Goal: Information Seeking & Learning: Find specific fact

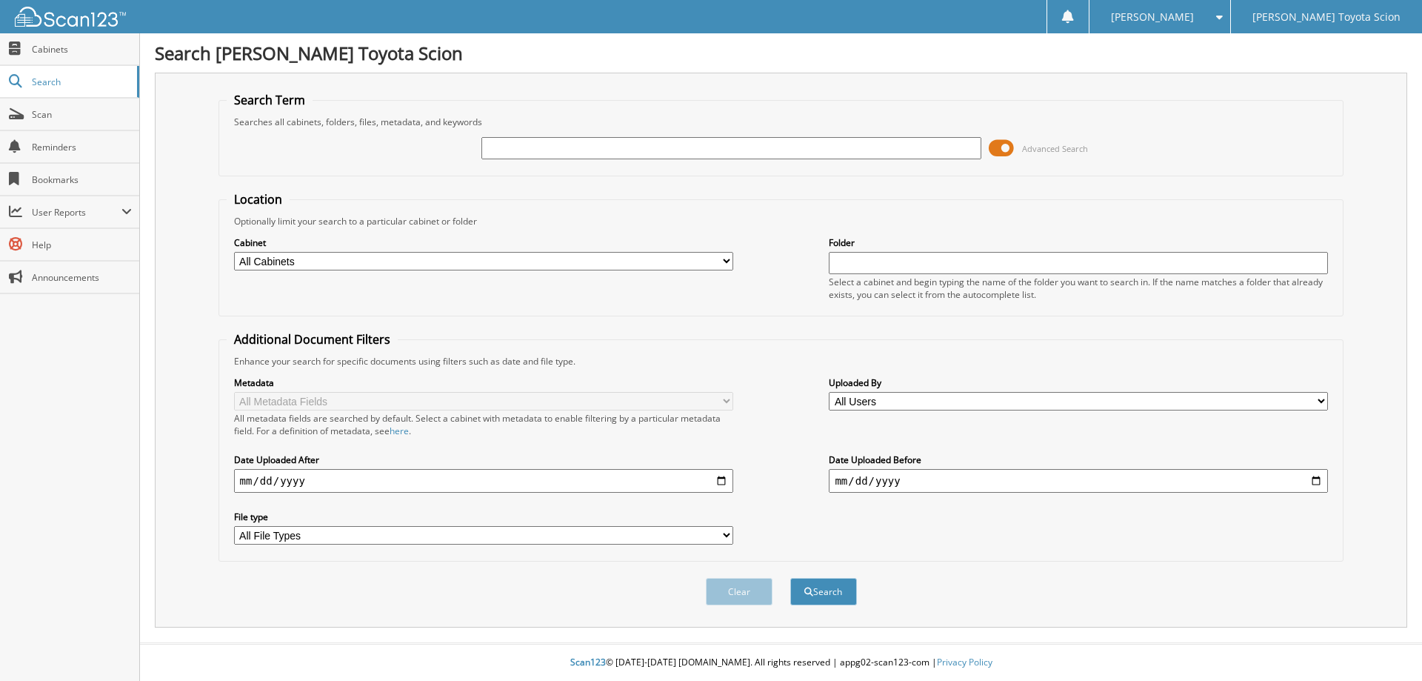
type input "8"
type input "812717"
click at [790, 578] on button "Search" at bounding box center [823, 591] width 67 height 27
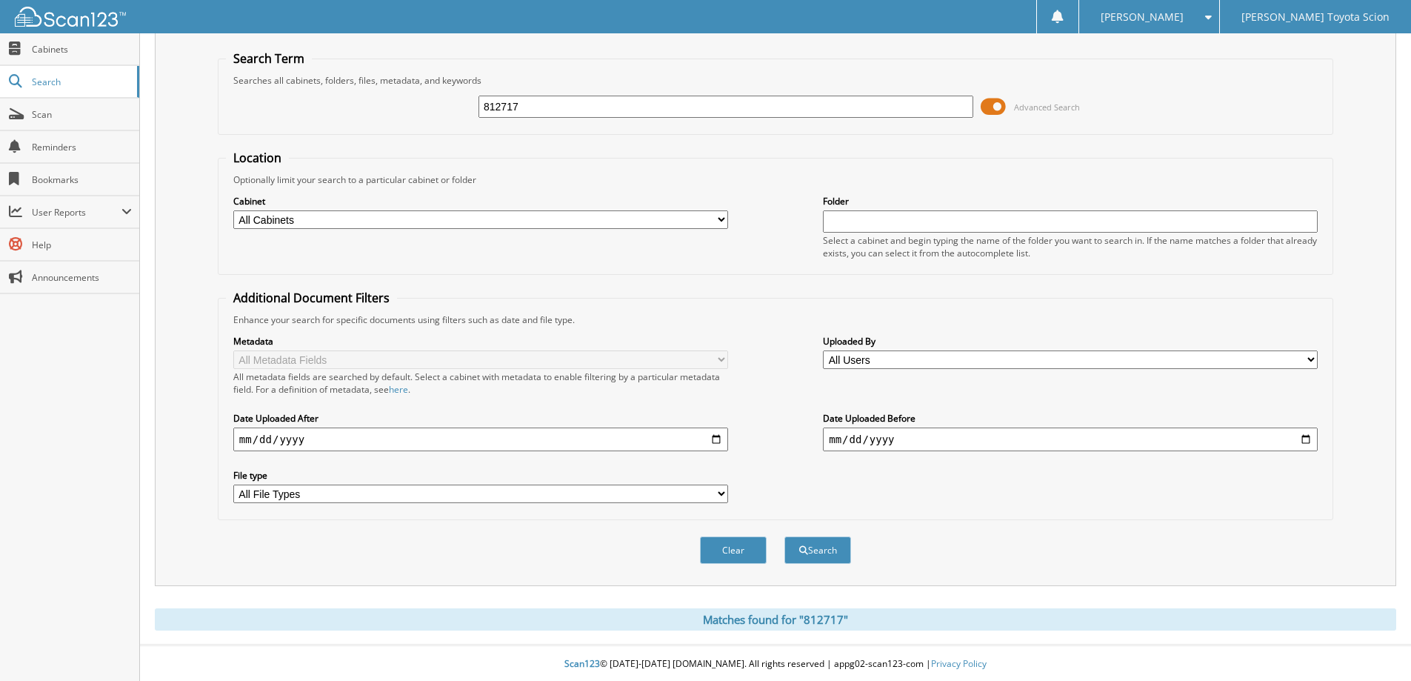
scroll to position [44, 0]
click at [594, 110] on input "812717" at bounding box center [726, 105] width 495 height 22
click at [597, 107] on input "812717" at bounding box center [726, 105] width 495 height 22
drag, startPoint x: 597, startPoint y: 107, endPoint x: 430, endPoint y: 119, distance: 167.9
click at [430, 119] on div "812717 Advanced Search" at bounding box center [775, 105] width 1099 height 40
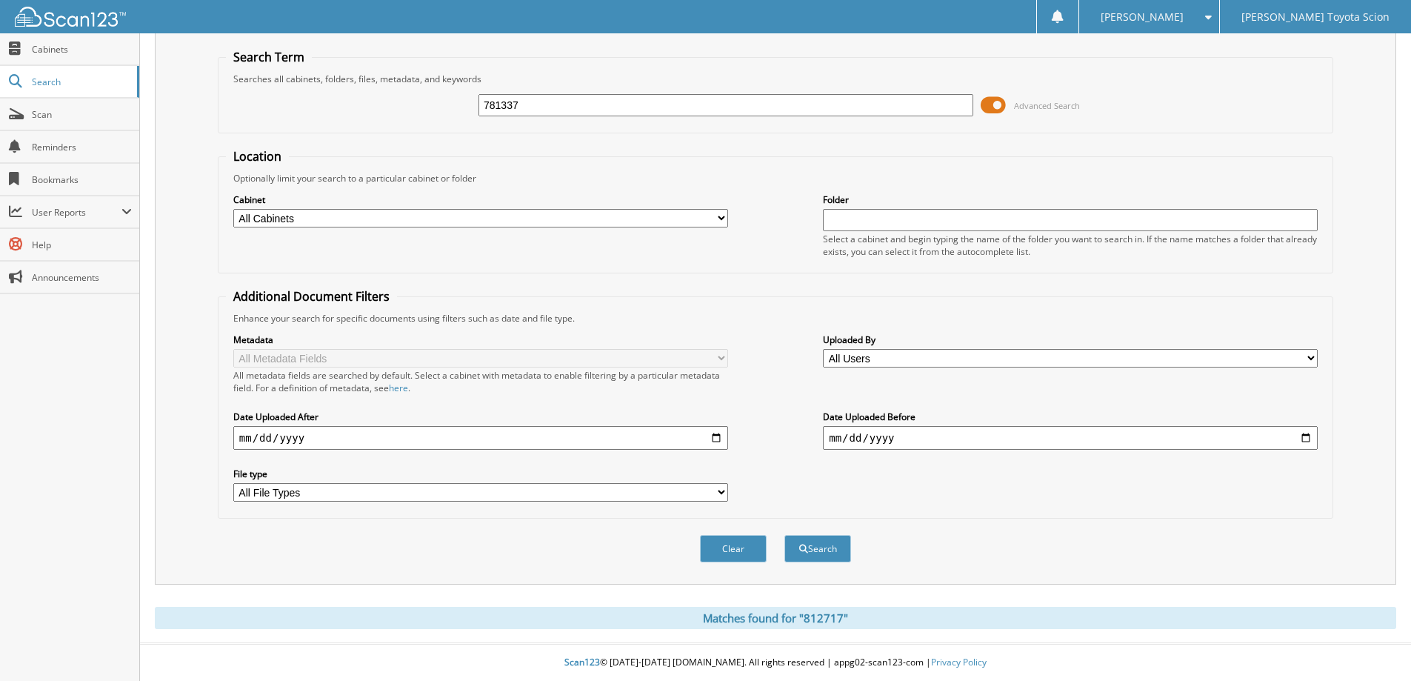
type input "781337"
click at [784, 535] on button "Search" at bounding box center [817, 548] width 67 height 27
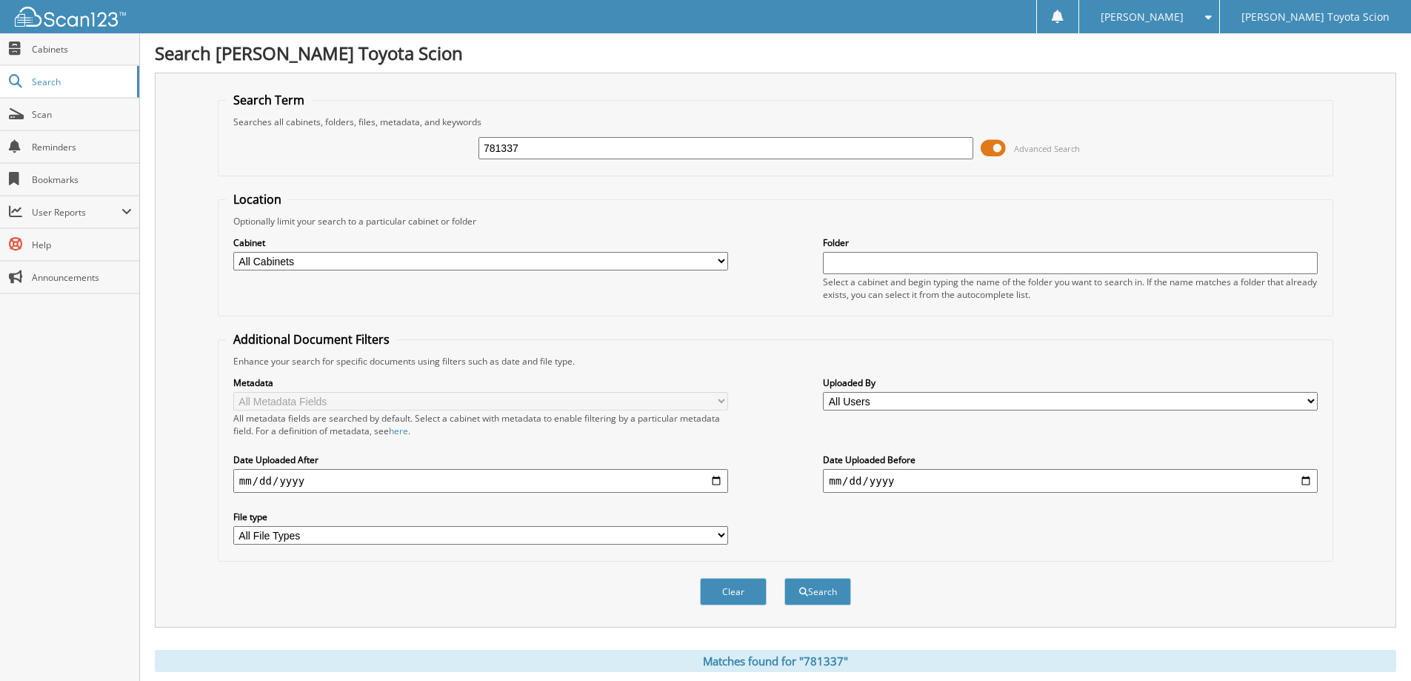
scroll to position [205, 0]
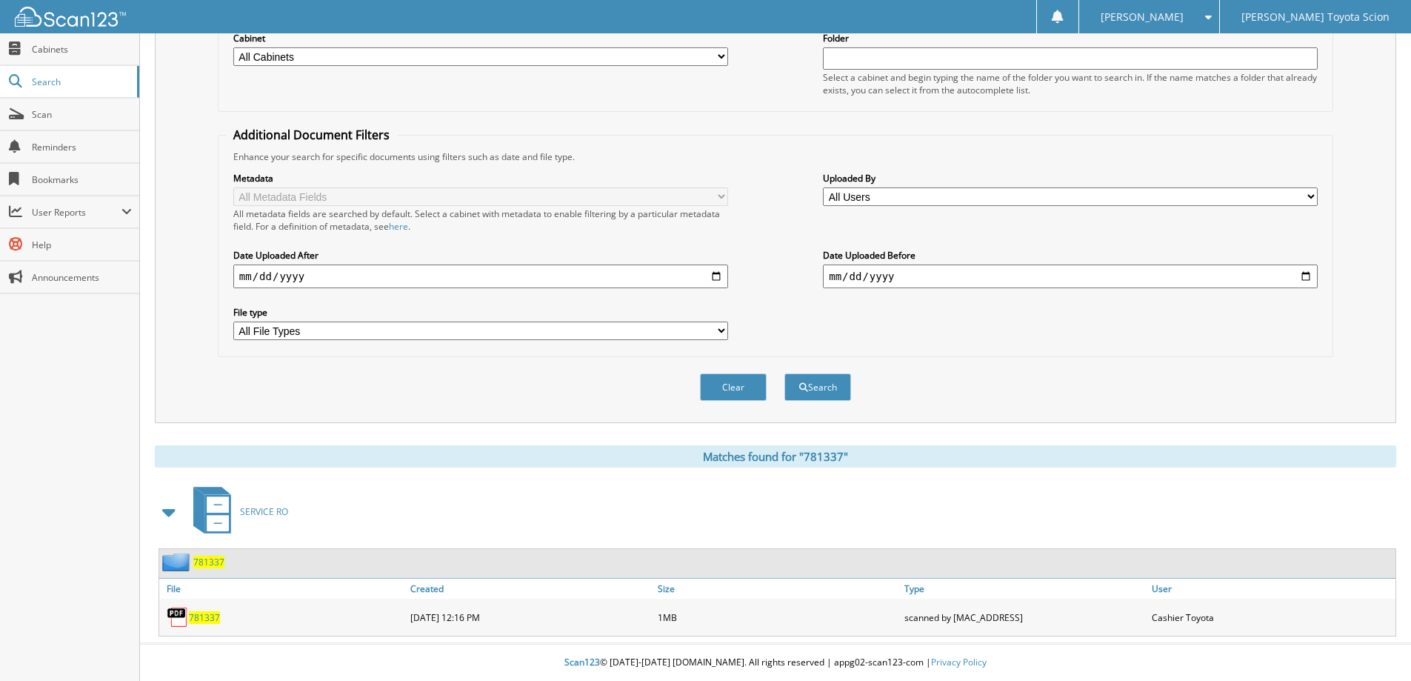
click at [201, 568] on div "781337" at bounding box center [191, 562] width 65 height 19
click at [203, 564] on span "781337" at bounding box center [208, 562] width 31 height 13
